Goal: Book appointment/travel/reservation

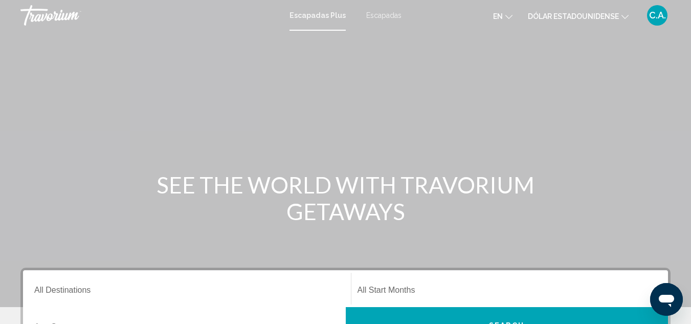
click at [387, 14] on font "Escapadas" at bounding box center [383, 15] width 35 height 8
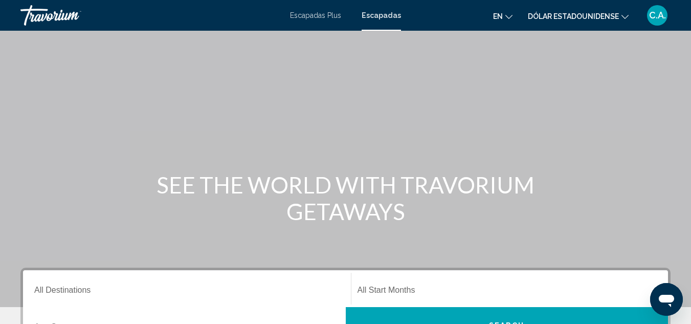
scroll to position [153, 0]
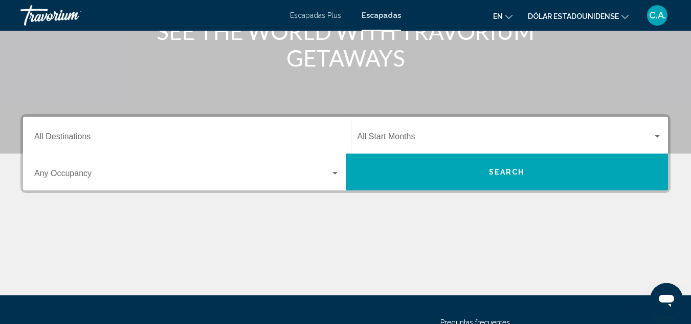
click at [48, 137] on input "Destination All Destinations" at bounding box center [186, 138] width 305 height 9
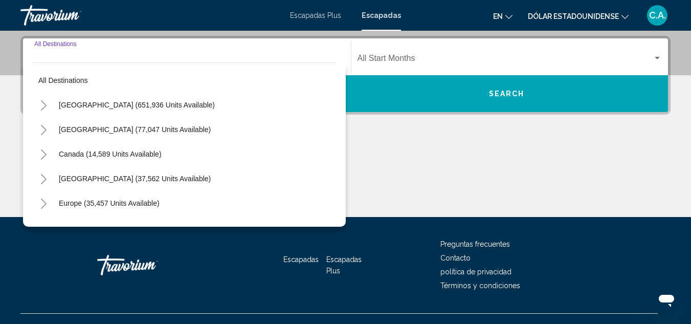
scroll to position [234, 0]
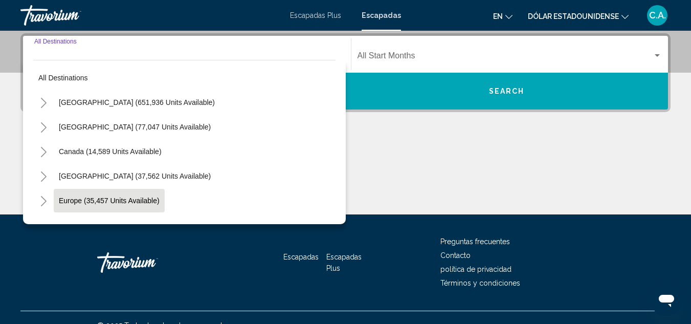
click at [112, 202] on span "Europe (35,457 units available)" at bounding box center [109, 200] width 101 height 8
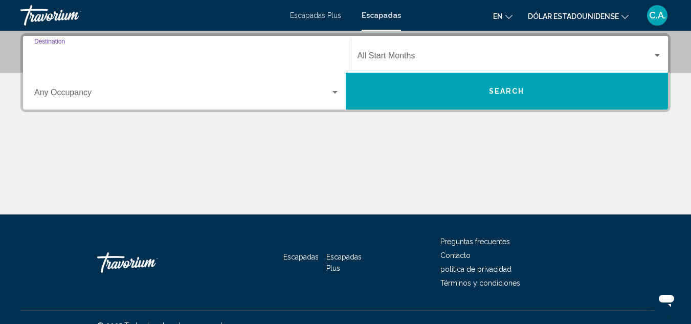
type input "**********"
click at [160, 59] on input "**********" at bounding box center [186, 57] width 305 height 9
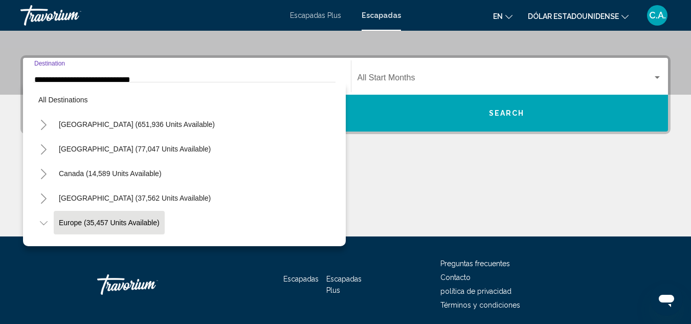
scroll to position [61, 0]
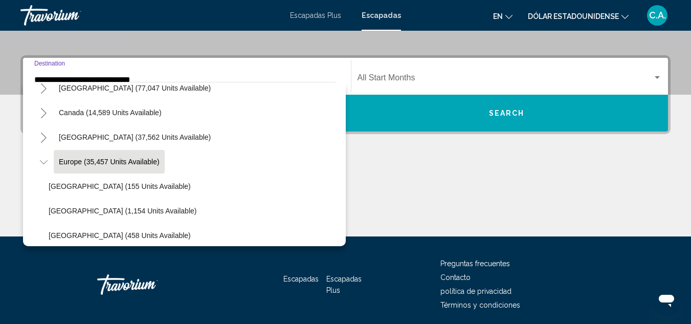
click at [162, 74] on div "**********" at bounding box center [186, 76] width 305 height 32
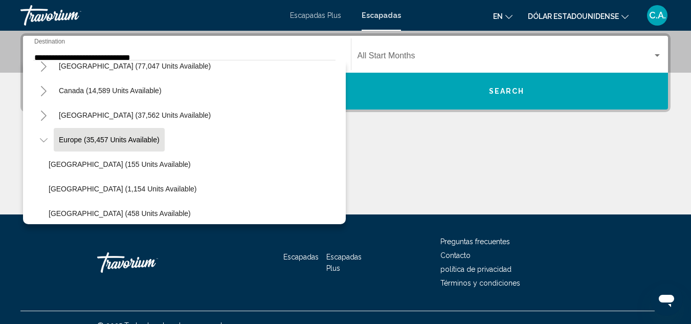
scroll to position [40, 0]
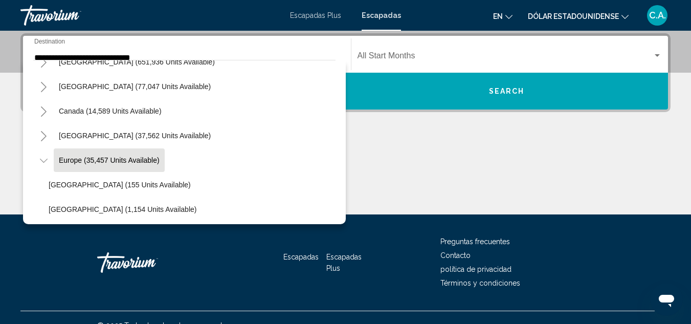
click at [319, 51] on div "**********" at bounding box center [186, 54] width 305 height 32
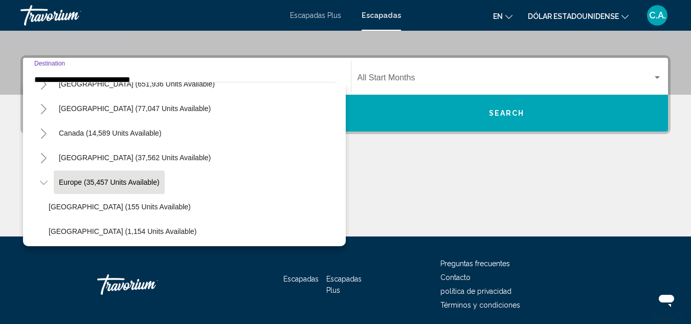
scroll to position [61, 0]
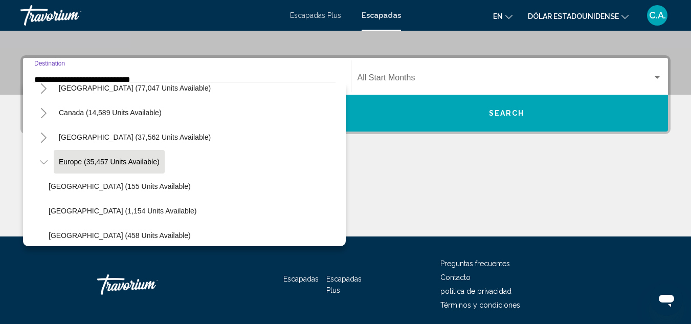
click at [198, 274] on div "Travorium" at bounding box center [148, 284] width 102 height 31
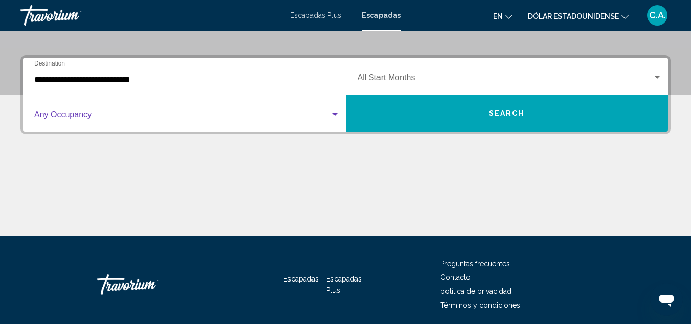
click at [82, 118] on span "Search widget" at bounding box center [182, 116] width 296 height 9
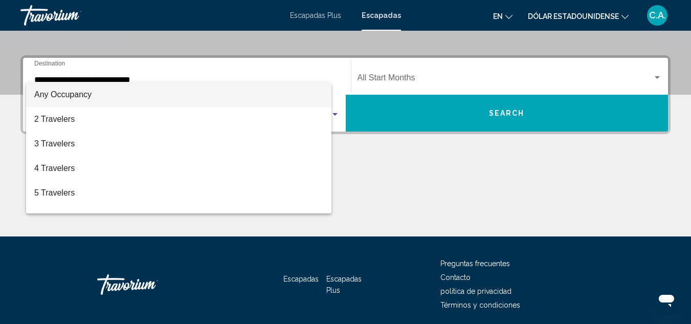
scroll to position [234, 0]
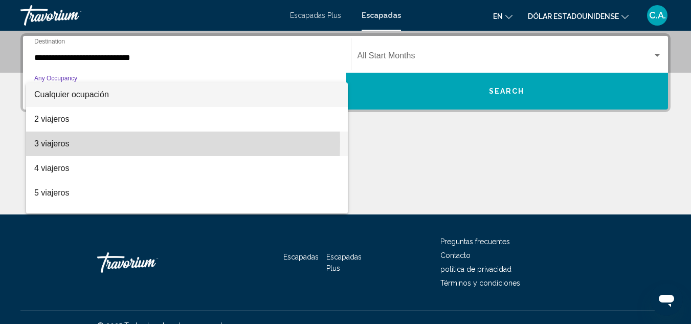
click at [53, 142] on font "3 viajeros" at bounding box center [51, 143] width 35 height 9
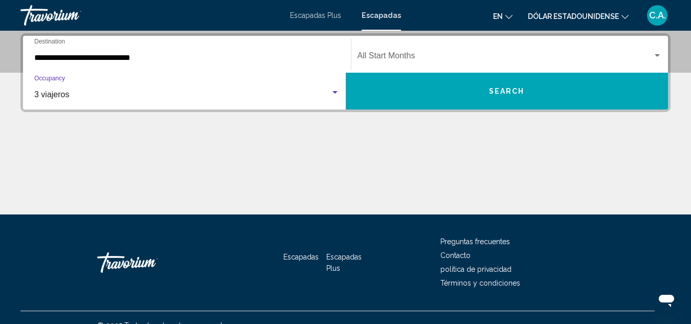
click at [395, 53] on span "Search widget" at bounding box center [506, 57] width 296 height 9
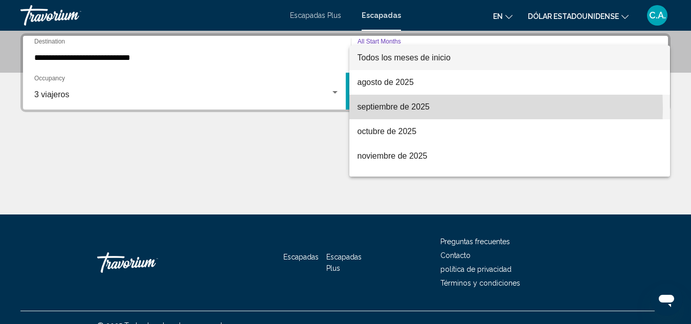
click at [405, 108] on font "septiembre de 2025" at bounding box center [394, 106] width 72 height 9
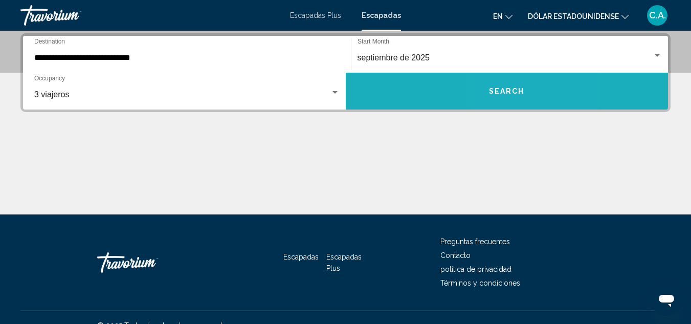
click at [506, 82] on button "Search" at bounding box center [507, 91] width 323 height 37
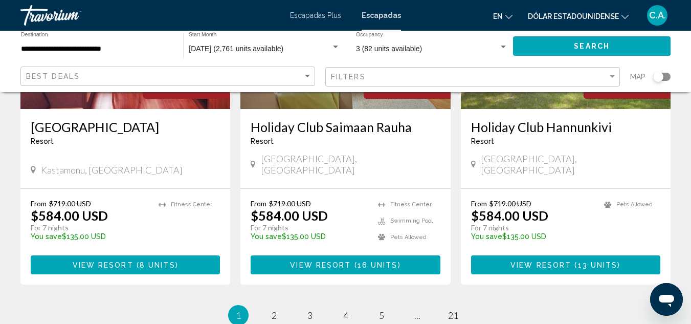
scroll to position [1374, 0]
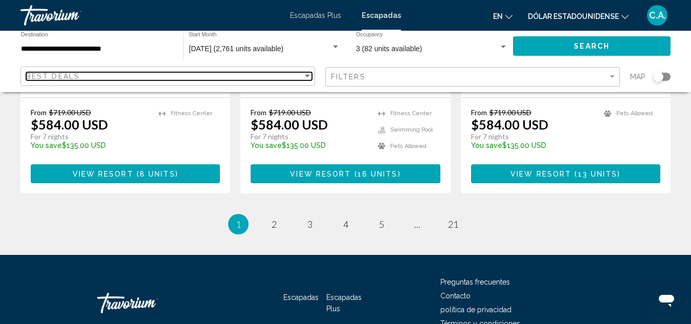
click at [77, 76] on span "Best Deals" at bounding box center [53, 76] width 54 height 8
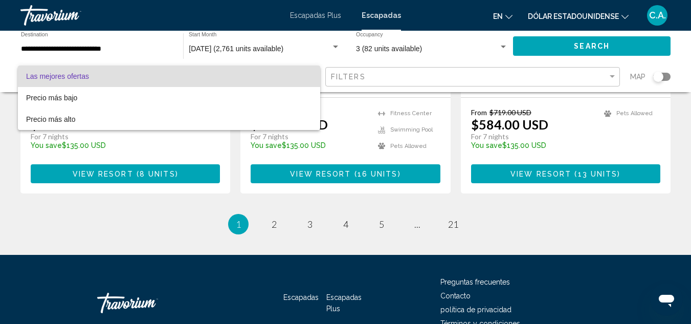
click at [363, 74] on div at bounding box center [345, 162] width 691 height 324
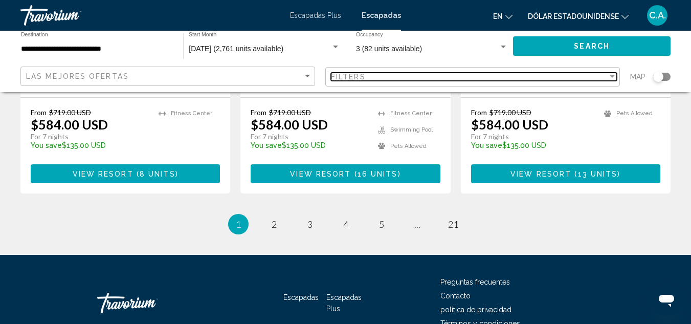
click at [373, 76] on div "Filters" at bounding box center [469, 77] width 277 height 8
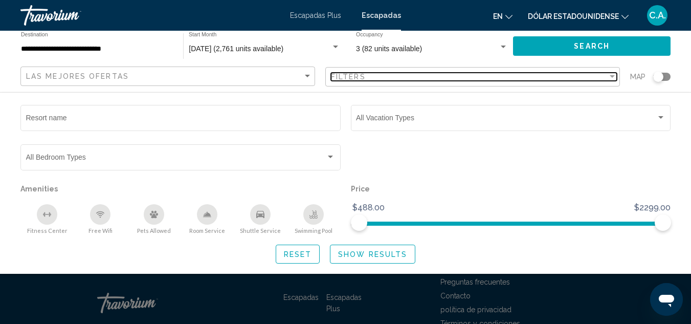
click at [433, 77] on div "Filters" at bounding box center [469, 77] width 277 height 8
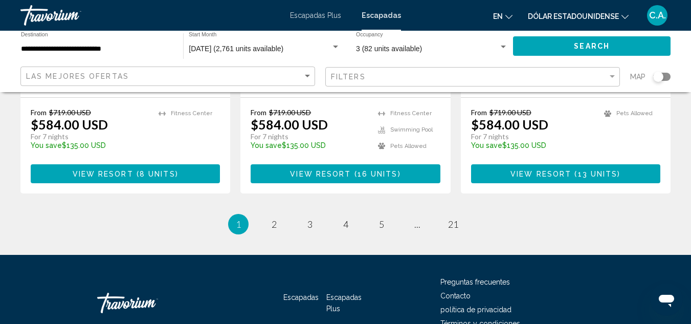
click at [667, 76] on div "Search widget" at bounding box center [661, 77] width 17 height 8
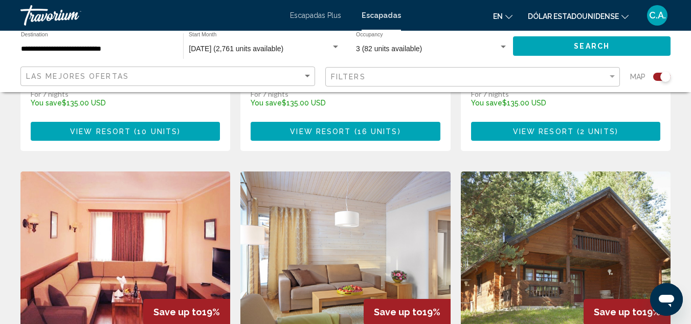
scroll to position [1691, 0]
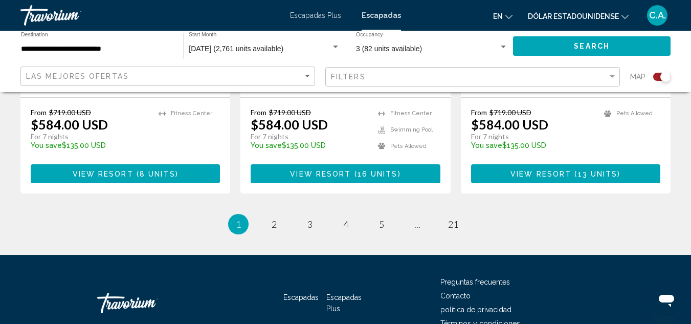
click at [633, 77] on span "Map" at bounding box center [637, 77] width 15 height 14
click at [639, 78] on span "Map" at bounding box center [637, 77] width 15 height 14
click at [641, 74] on span "Map" at bounding box center [637, 77] width 15 height 14
click at [655, 74] on div "Search widget" at bounding box center [661, 77] width 17 height 8
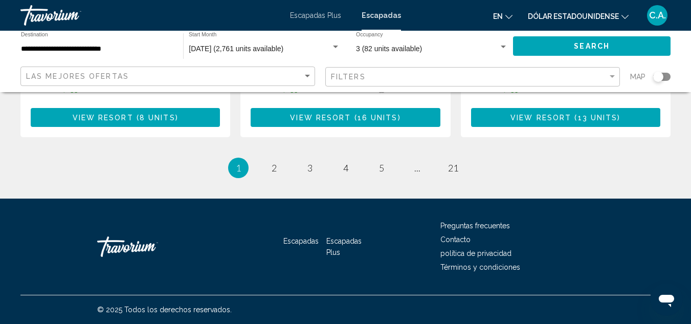
scroll to position [1374, 0]
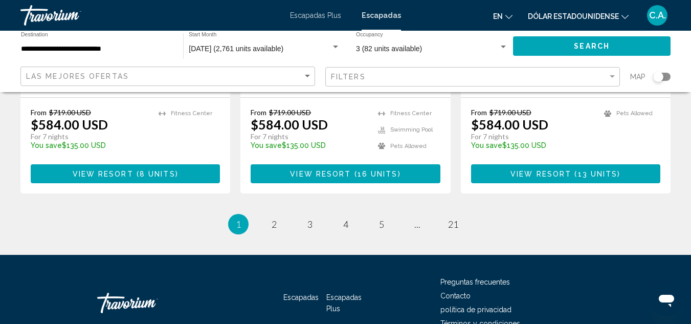
click at [640, 78] on span "Map" at bounding box center [637, 77] width 15 height 14
click at [635, 77] on span "Map" at bounding box center [637, 77] width 15 height 14
click at [635, 76] on span "Map" at bounding box center [637, 77] width 15 height 14
click at [645, 76] on div "Search widget" at bounding box center [657, 77] width 25 height 8
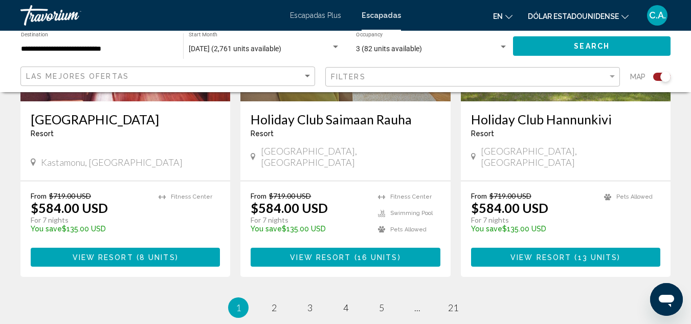
scroll to position [1691, 0]
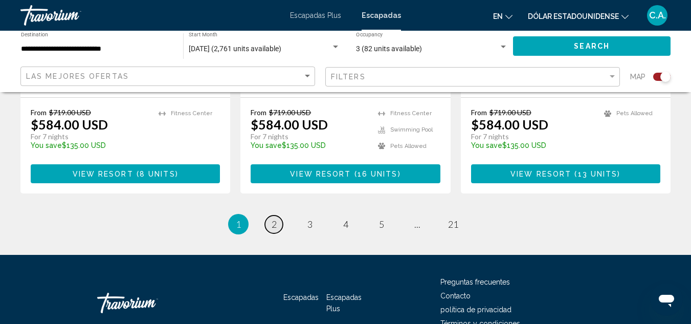
click at [272, 218] on span "2" at bounding box center [274, 223] width 5 height 11
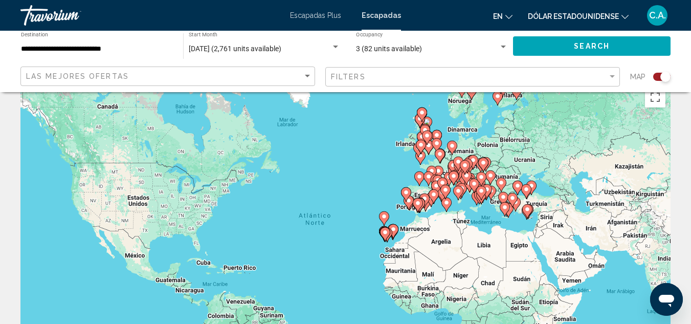
scroll to position [41, 0]
